Goal: Task Accomplishment & Management: Manage account settings

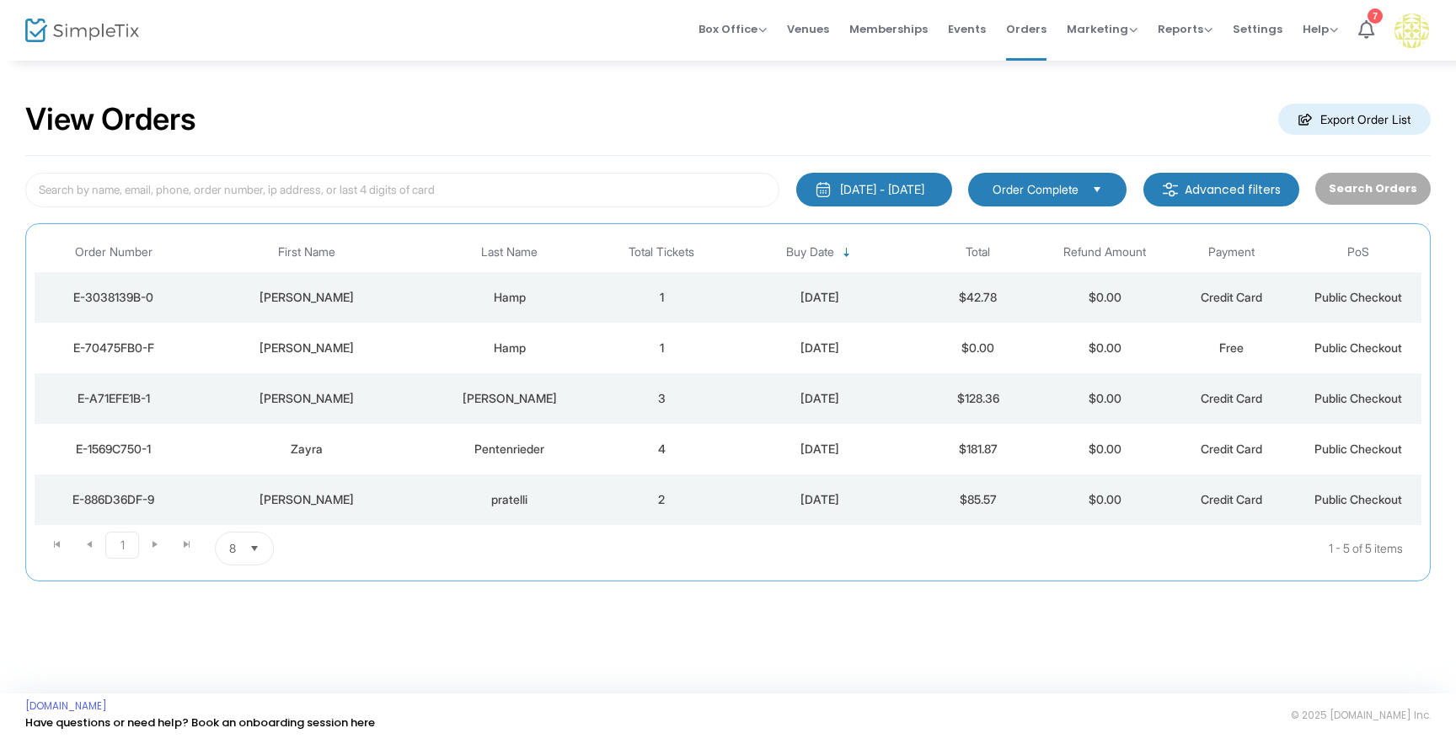
click at [1214, 299] on span "Credit Card" at bounding box center [1232, 297] width 62 height 14
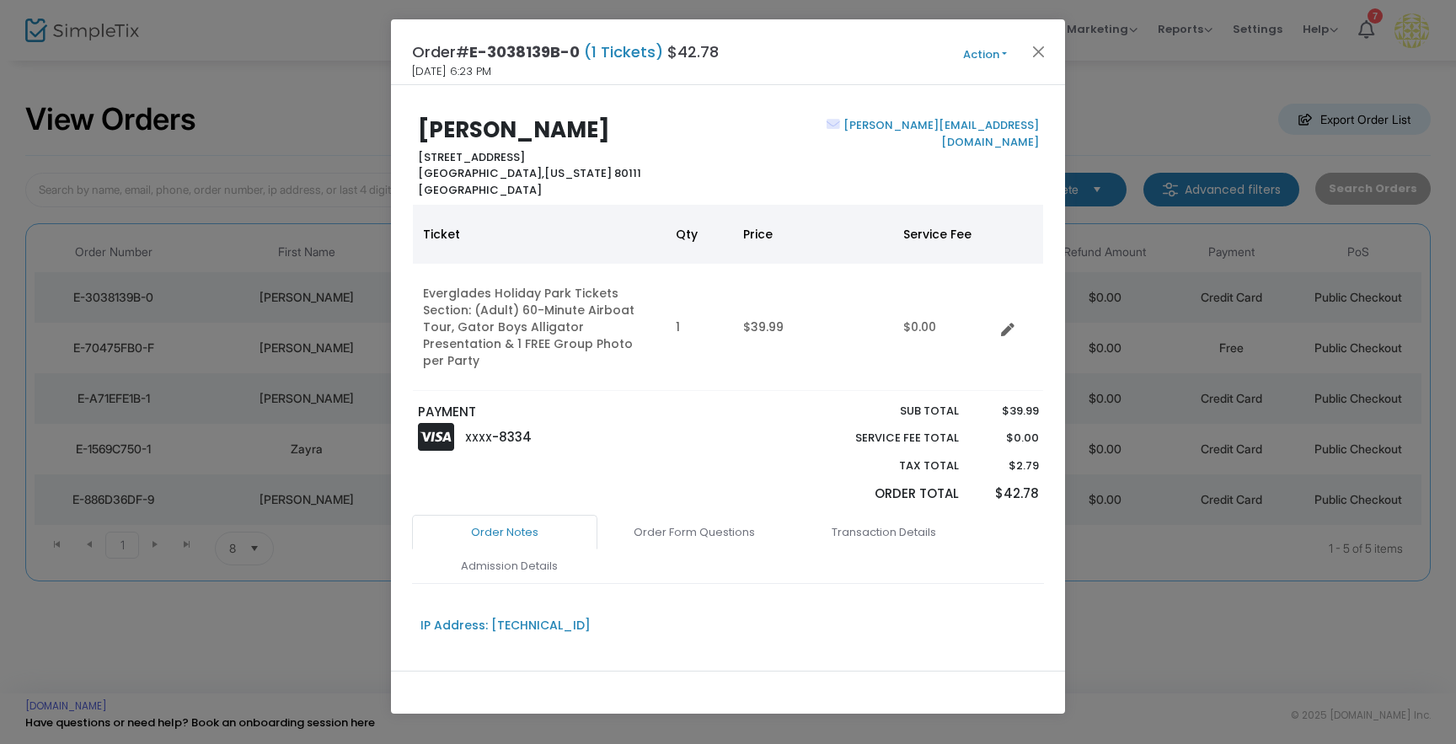
click at [1010, 56] on button "Action" at bounding box center [985, 55] width 101 height 19
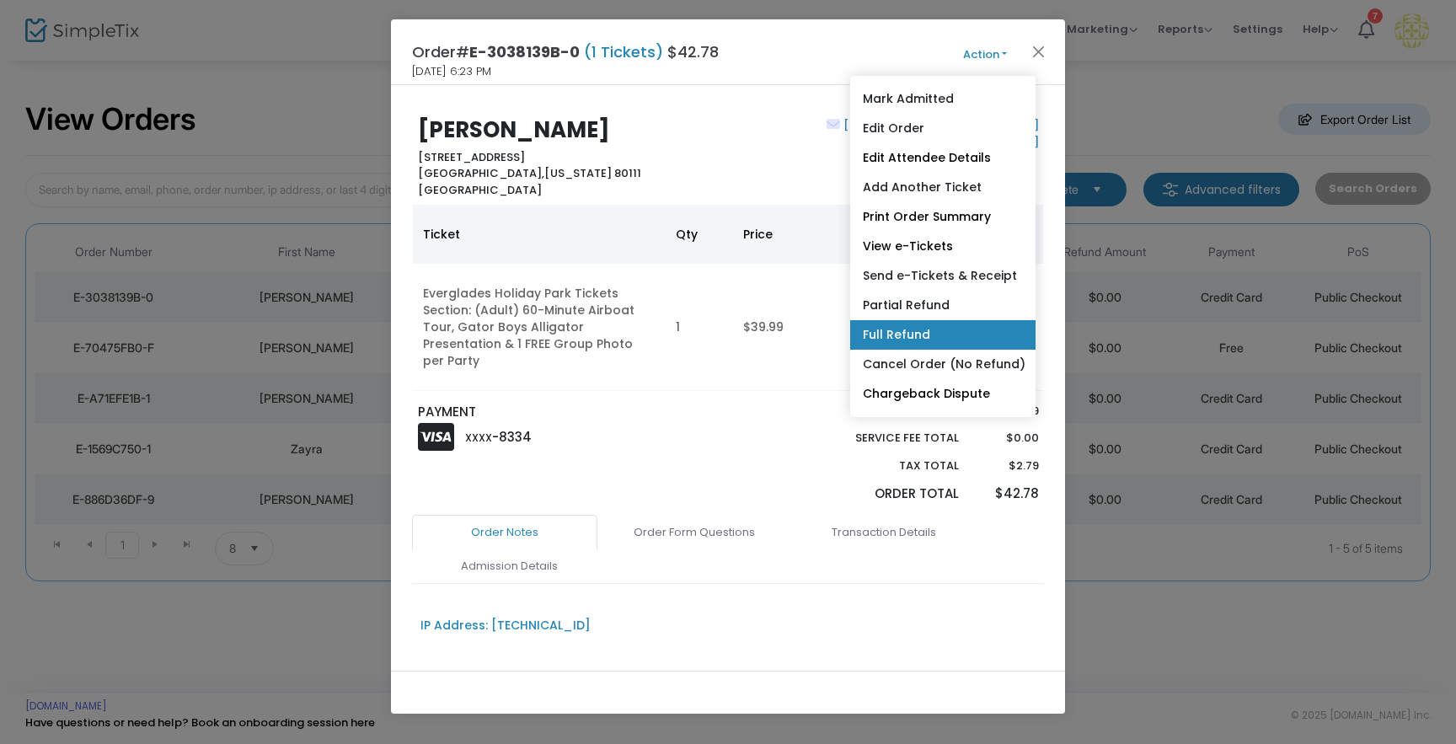
click at [935, 333] on link "Full Refund" at bounding box center [942, 334] width 185 height 29
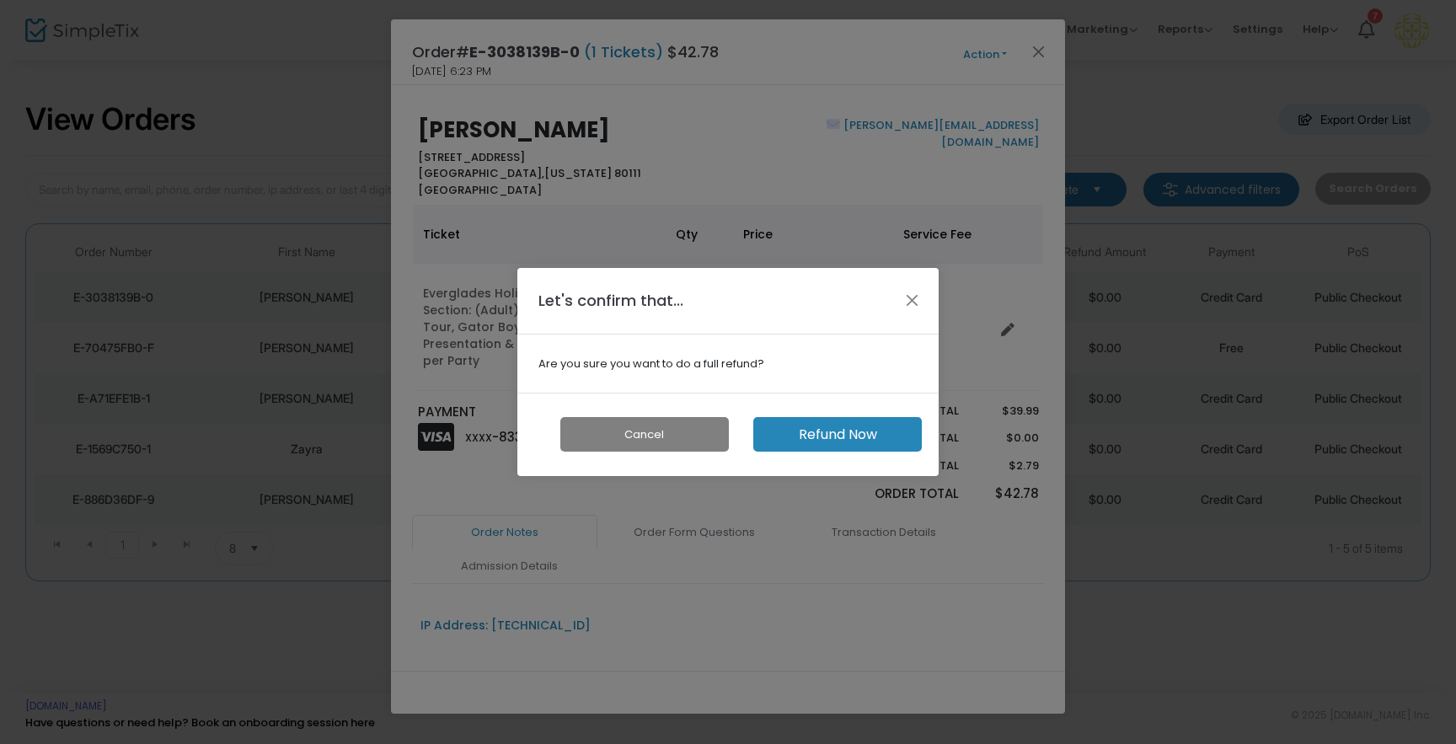
click at [840, 432] on button "Refund Now" at bounding box center [837, 434] width 169 height 35
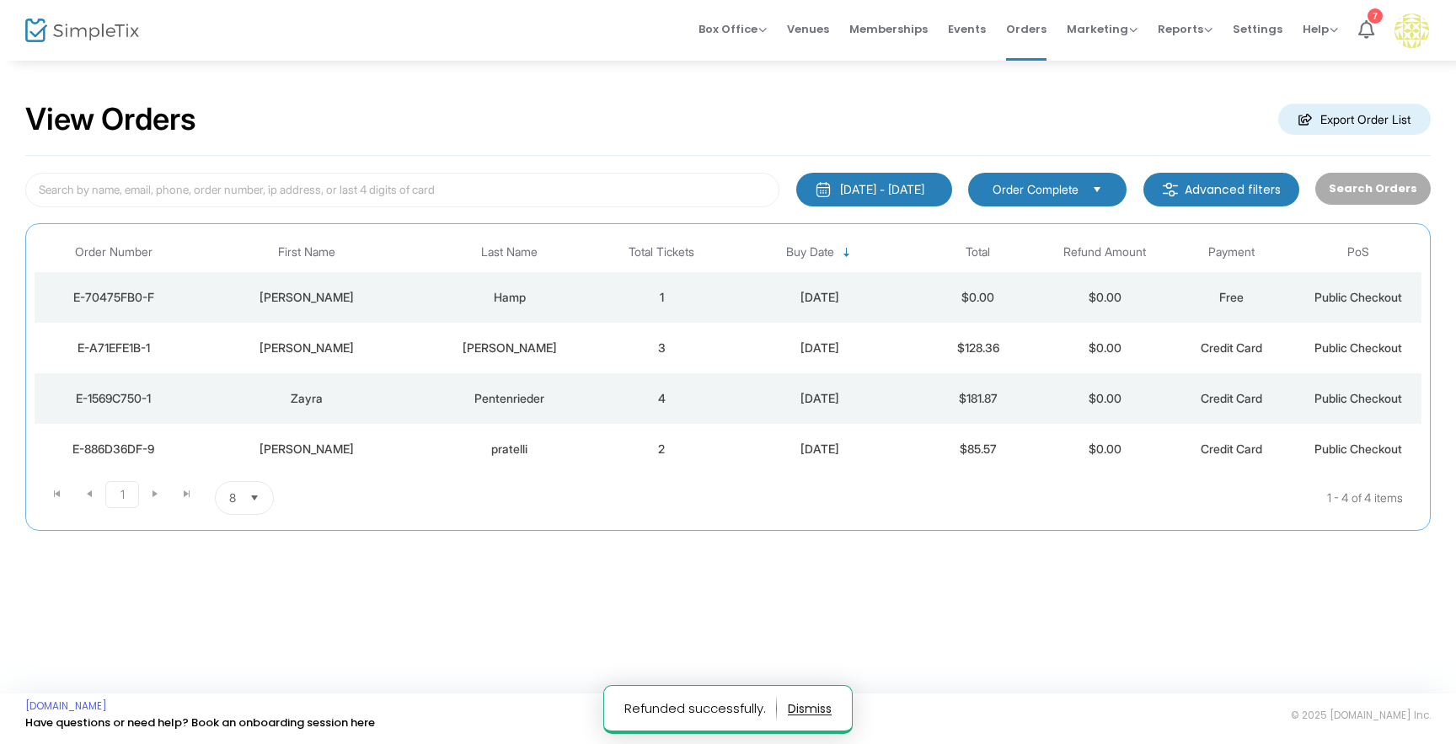
click at [676, 579] on div "View Orders Export Order List [DATE] - [DATE] Last 30 Days [DATE] [DATE] This w…" at bounding box center [728, 324] width 1456 height 531
